Goal: Transaction & Acquisition: Purchase product/service

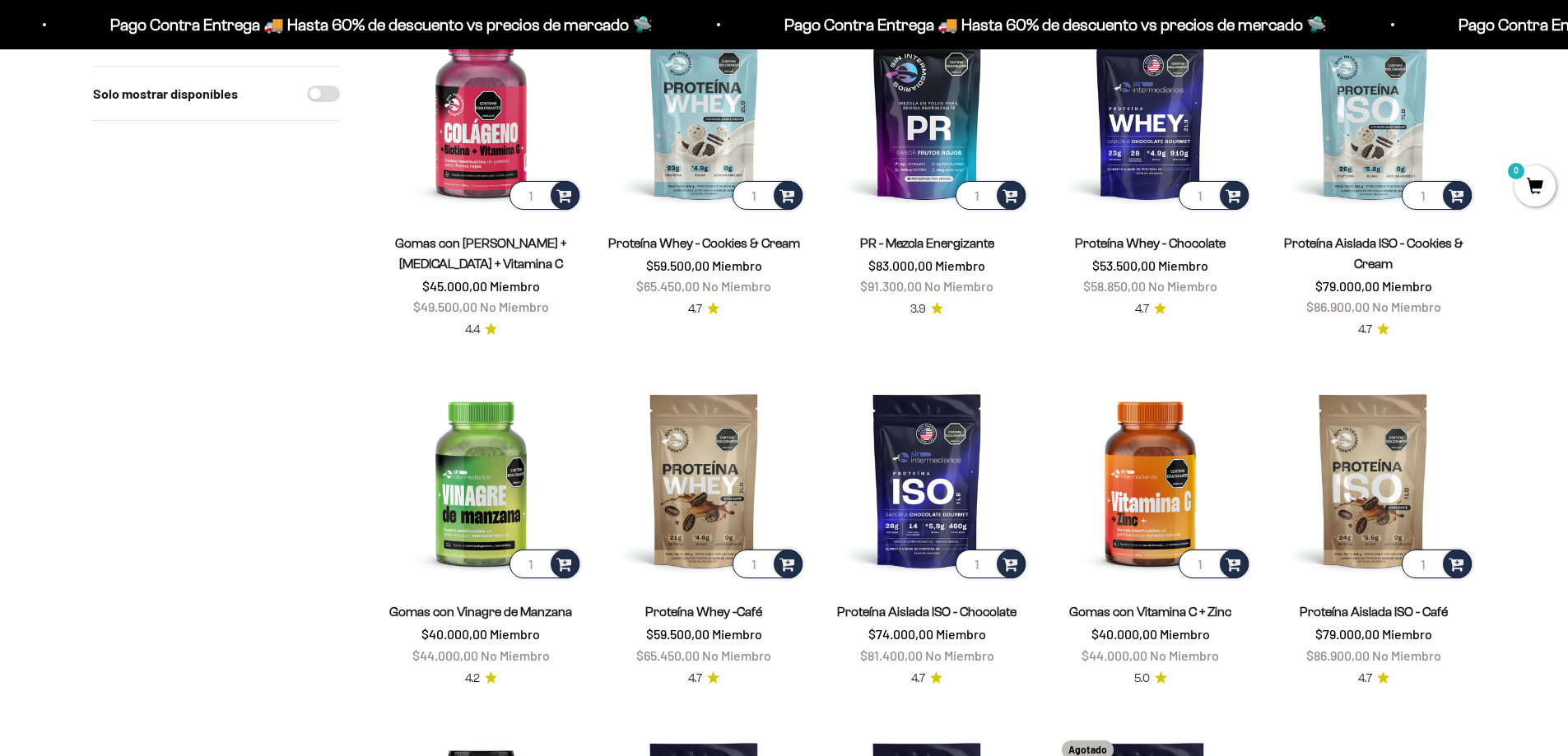
scroll to position [987, 0]
click at [739, 243] on link "Proteína Whey - Cookies & Cream" at bounding box center [704, 244] width 192 height 14
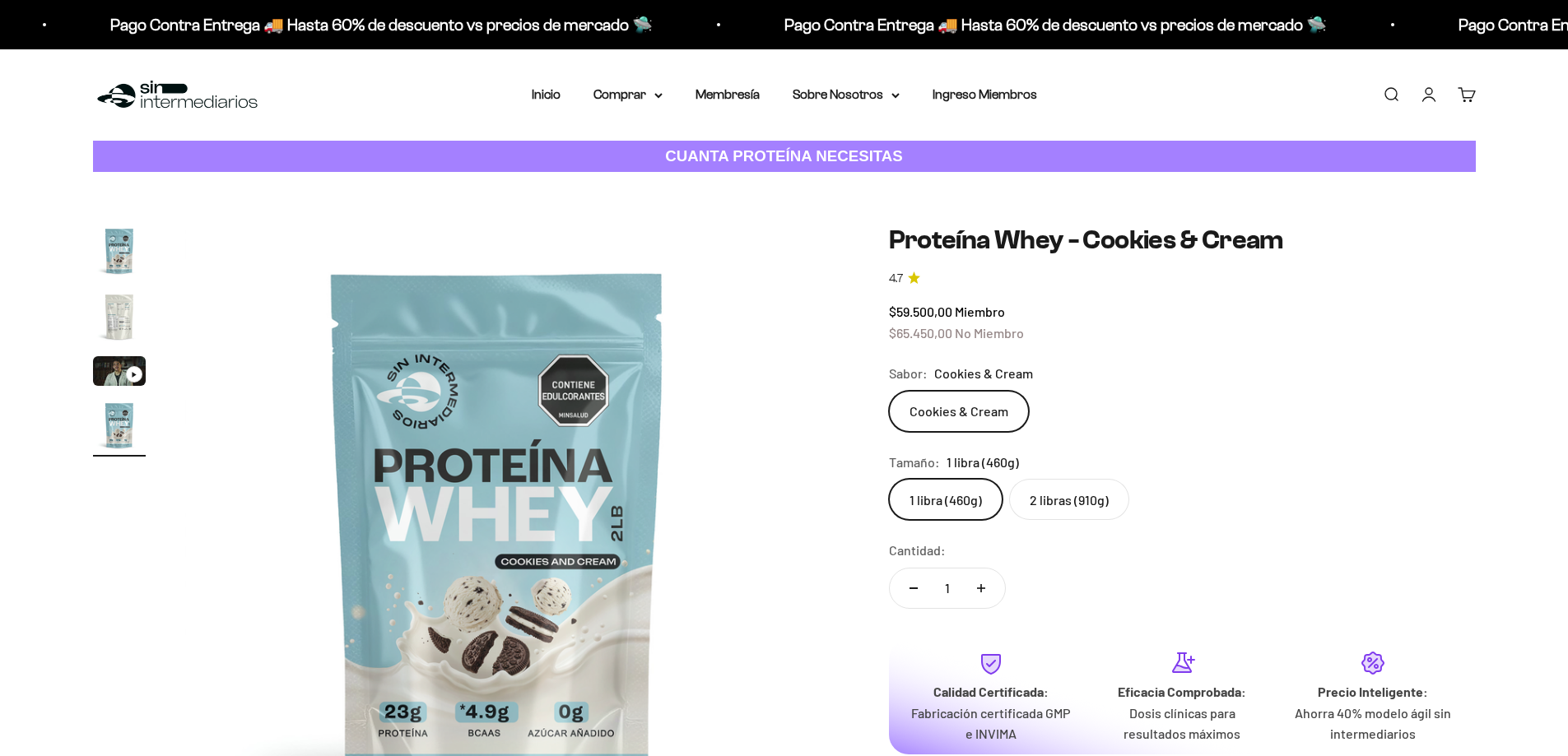
scroll to position [0, 1934]
click at [1058, 498] on label "2 libras (910g)" at bounding box center [1069, 499] width 120 height 41
click at [889, 479] on input "2 libras (910g)" at bounding box center [888, 478] width 1 height 1
radio input "true"
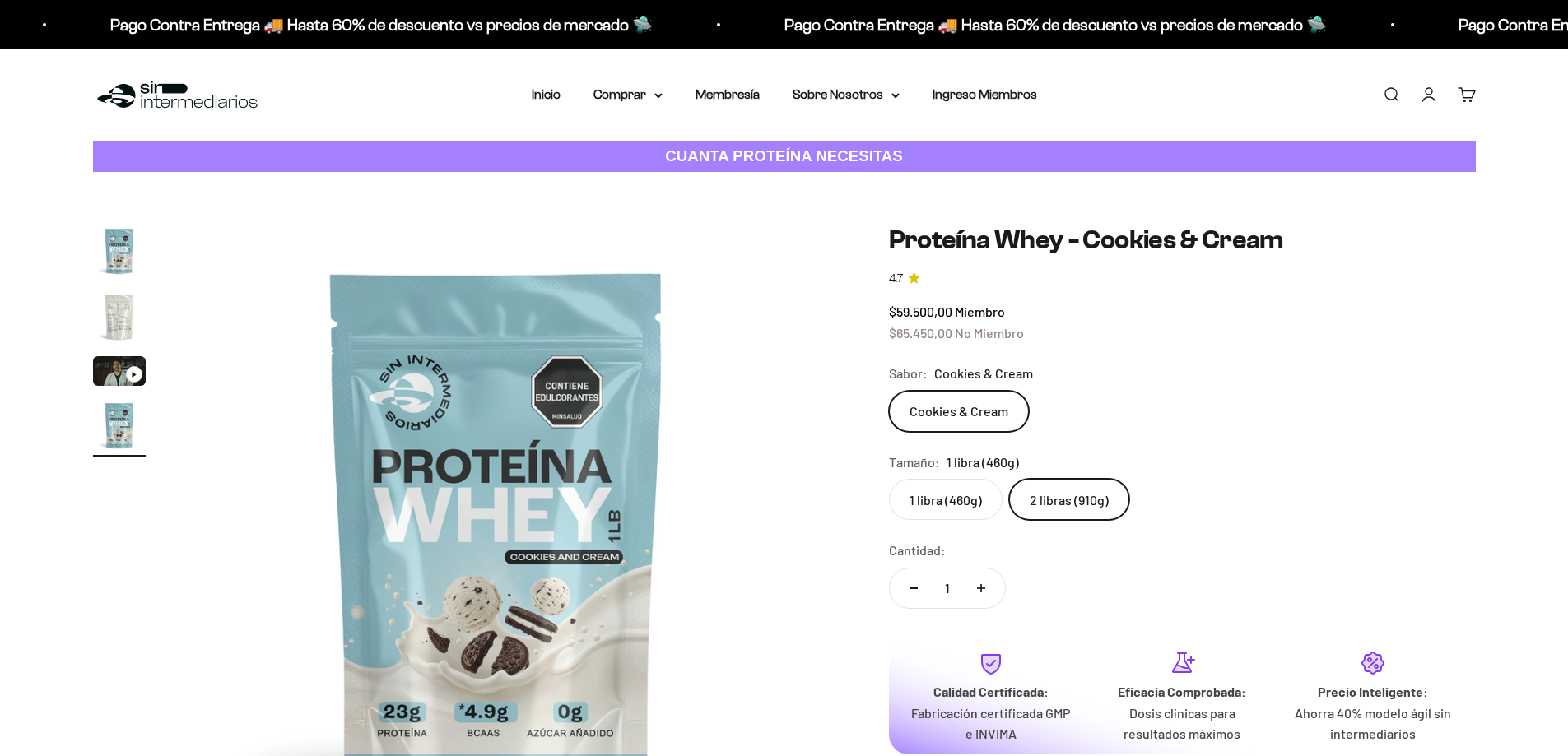
click at [1058, 498] on label "2 libras (910g)" at bounding box center [1069, 499] width 120 height 41
click at [889, 479] on input "2 libras (910g)" at bounding box center [888, 478] width 1 height 1
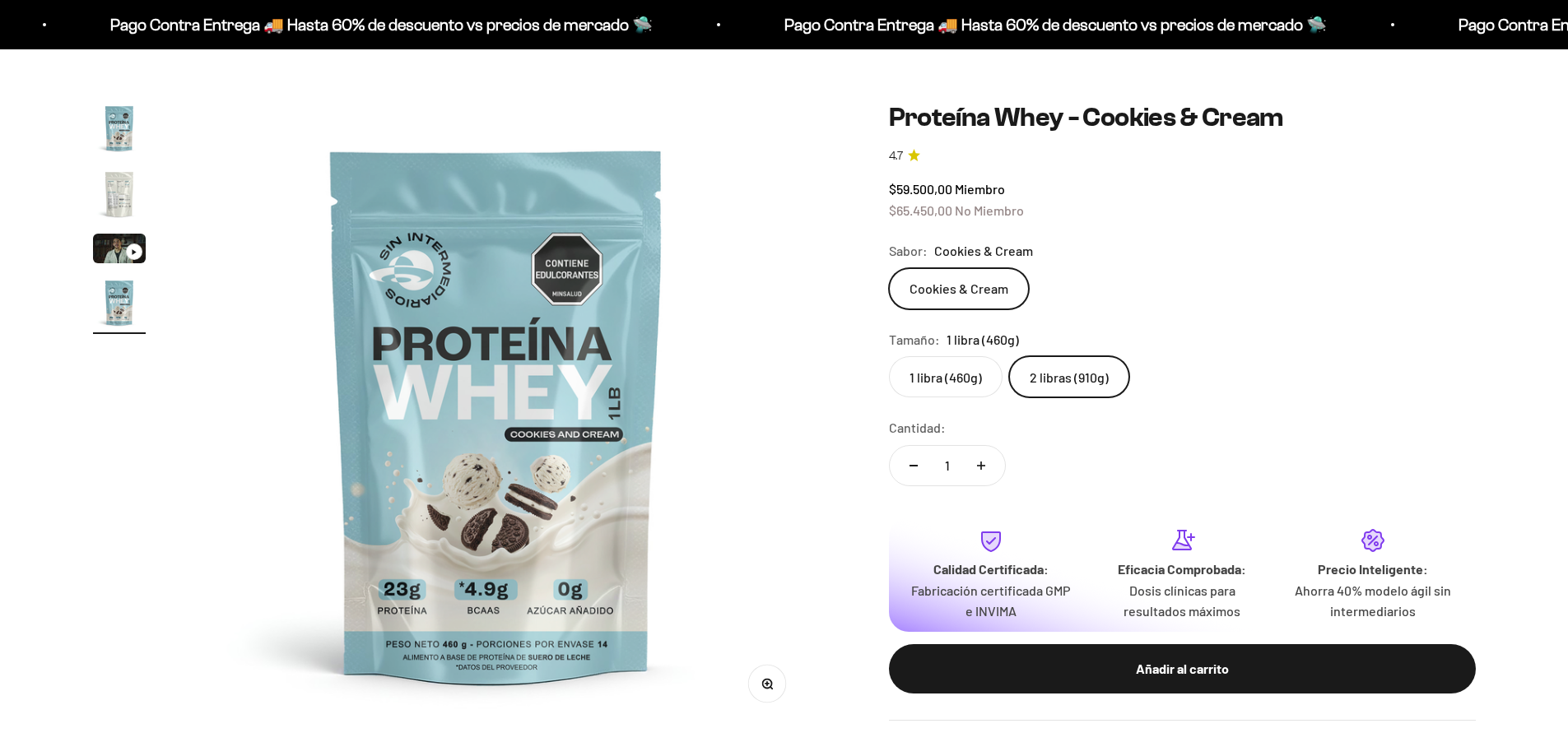
scroll to position [0, 0]
